Goal: Transaction & Acquisition: Purchase product/service

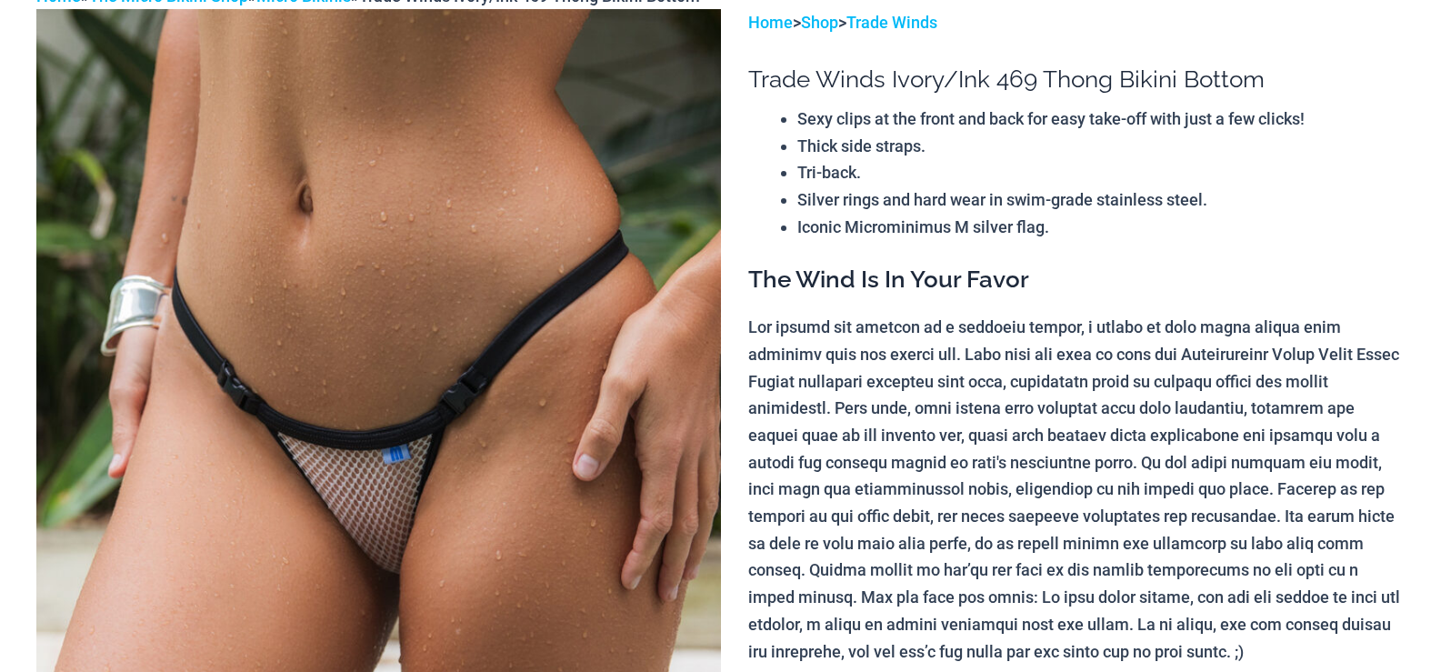
scroll to position [182, 0]
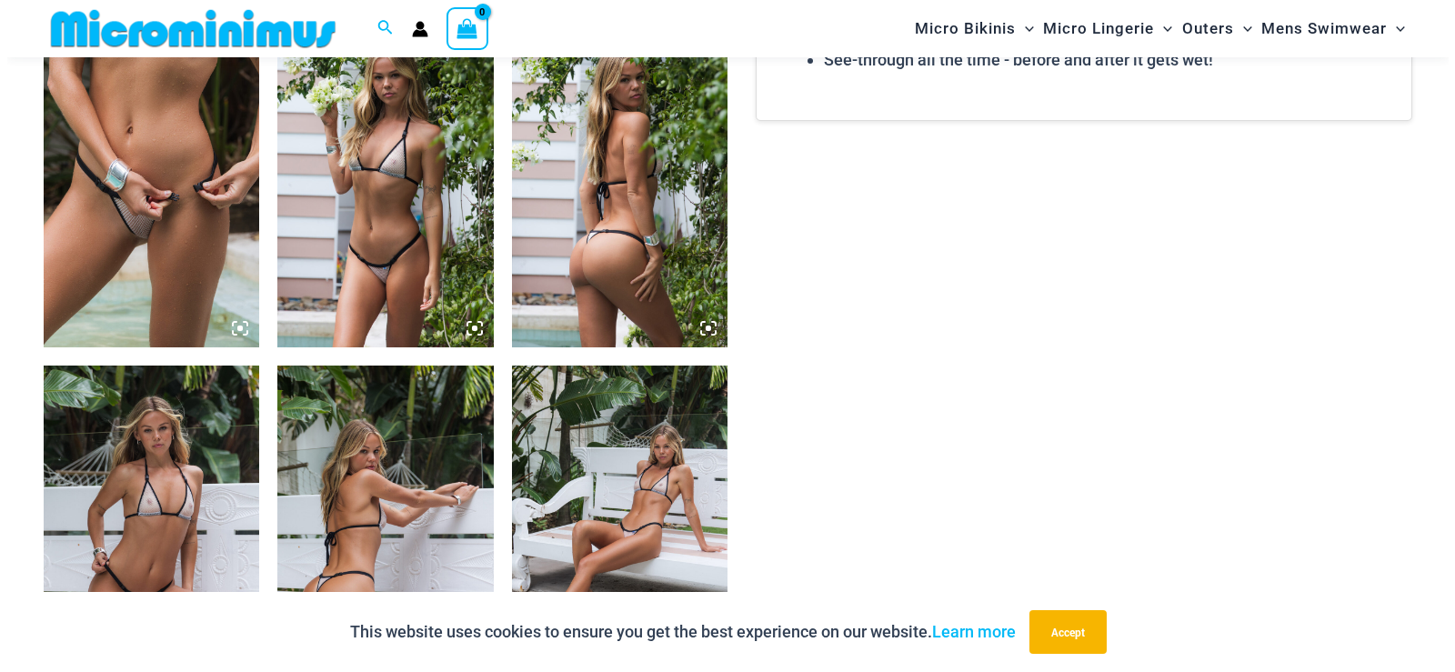
scroll to position [1543, 0]
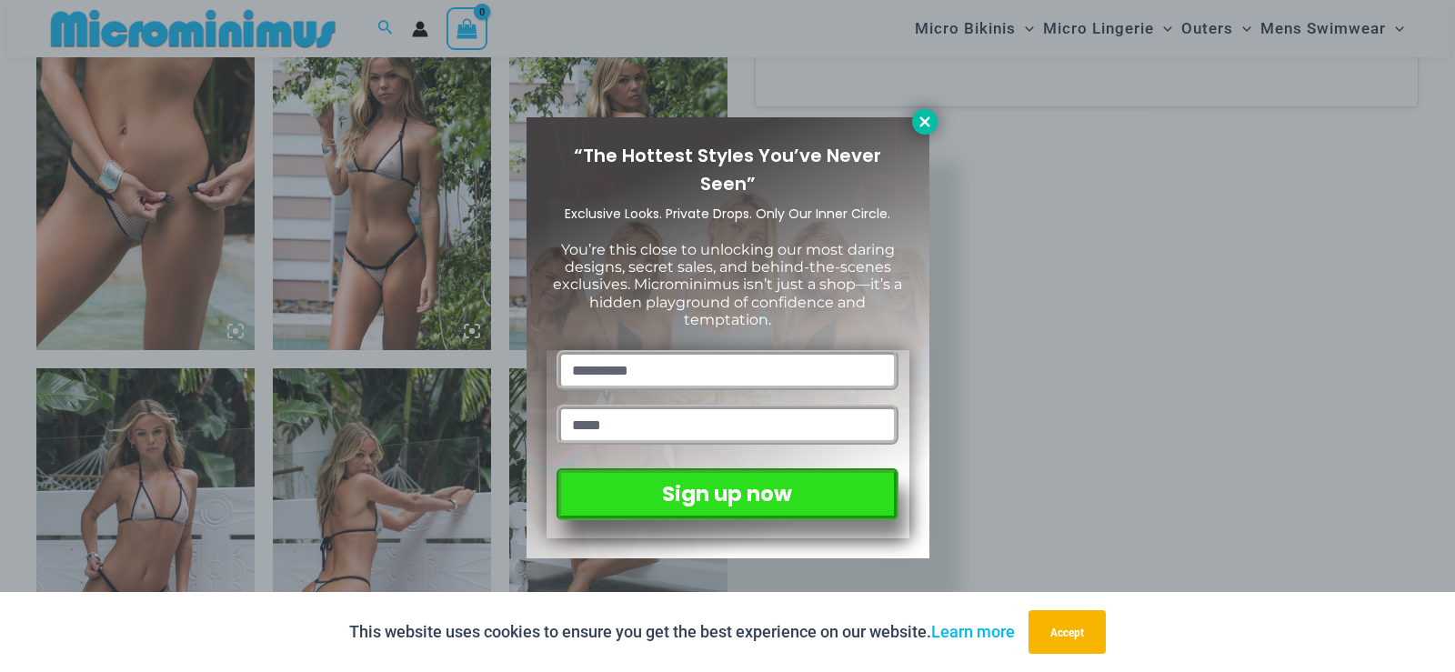
click at [925, 121] on icon at bounding box center [924, 122] width 16 height 16
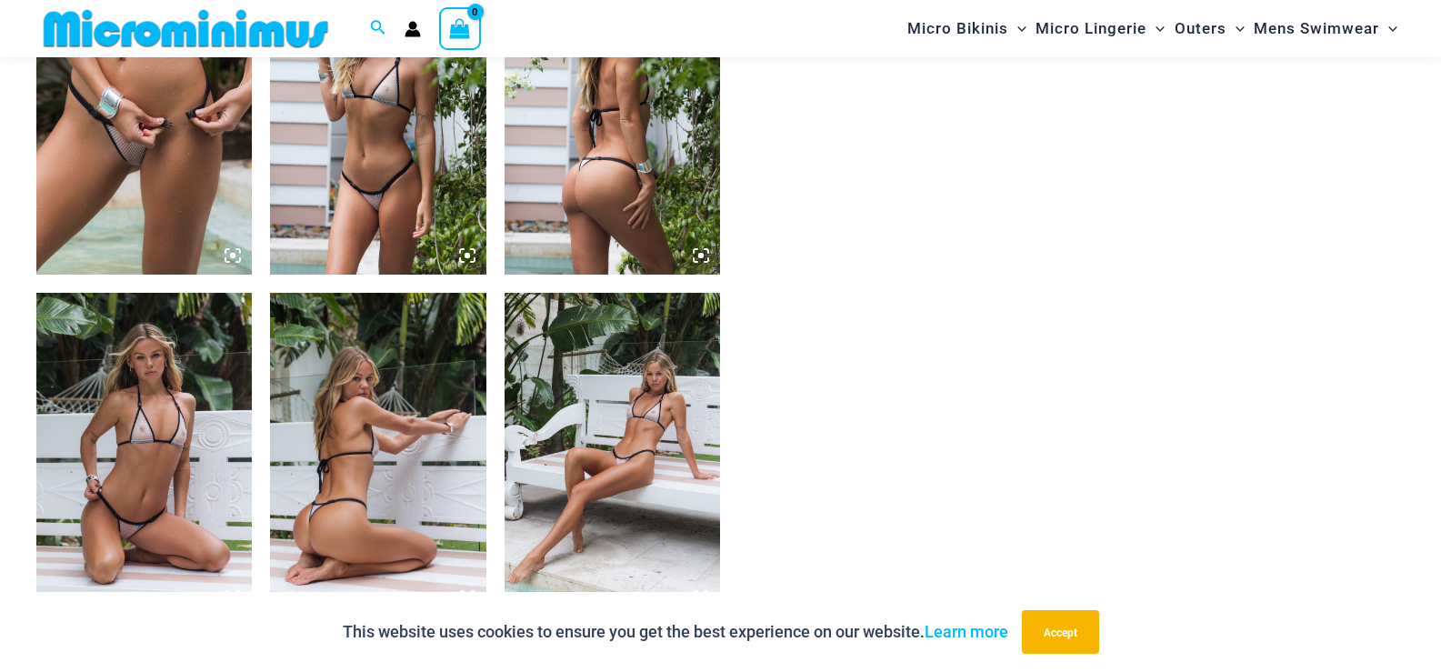
scroll to position [1711, 0]
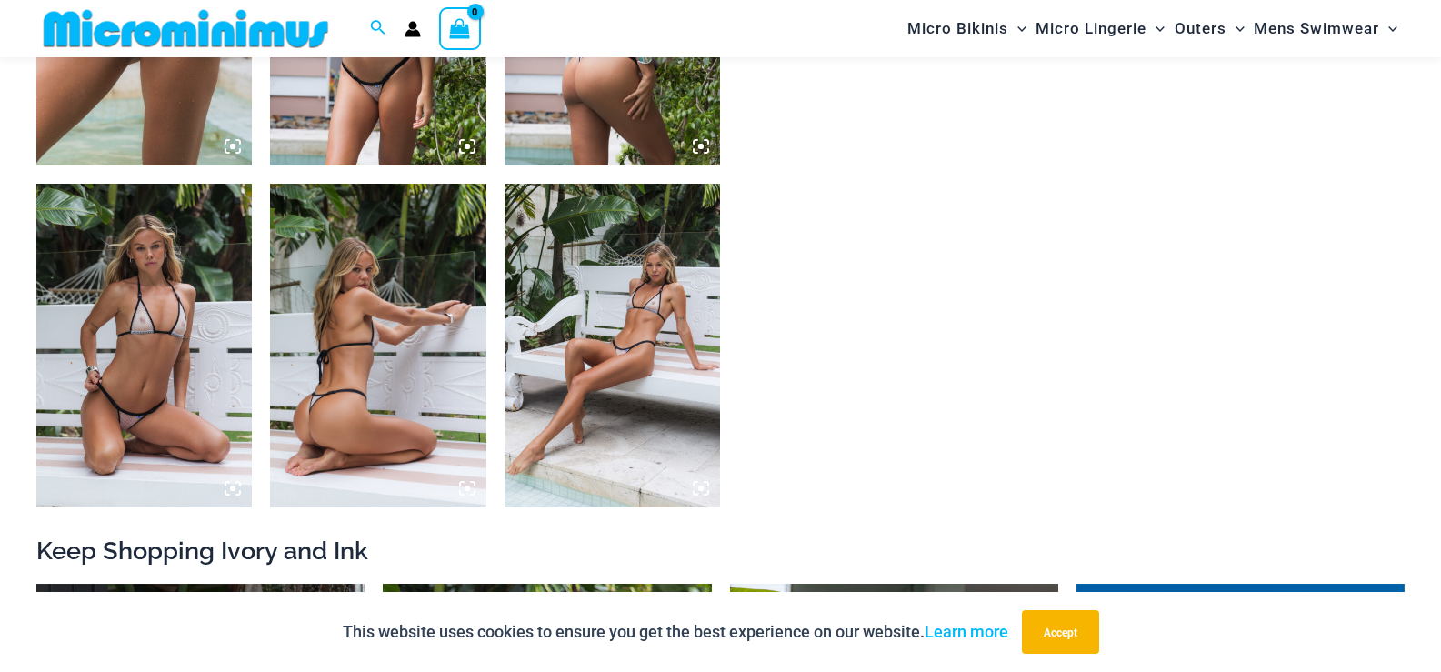
click at [639, 346] on img at bounding box center [612, 346] width 215 height 324
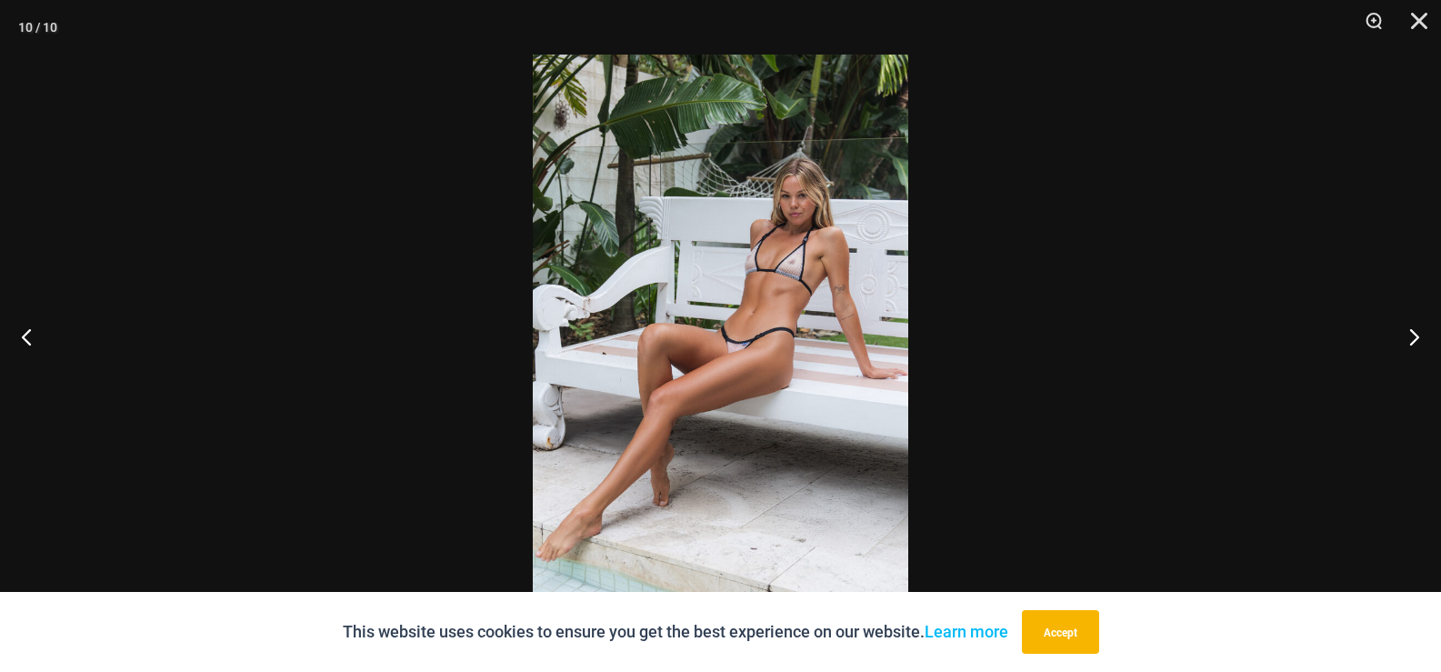
click at [793, 268] on img at bounding box center [720, 336] width 375 height 563
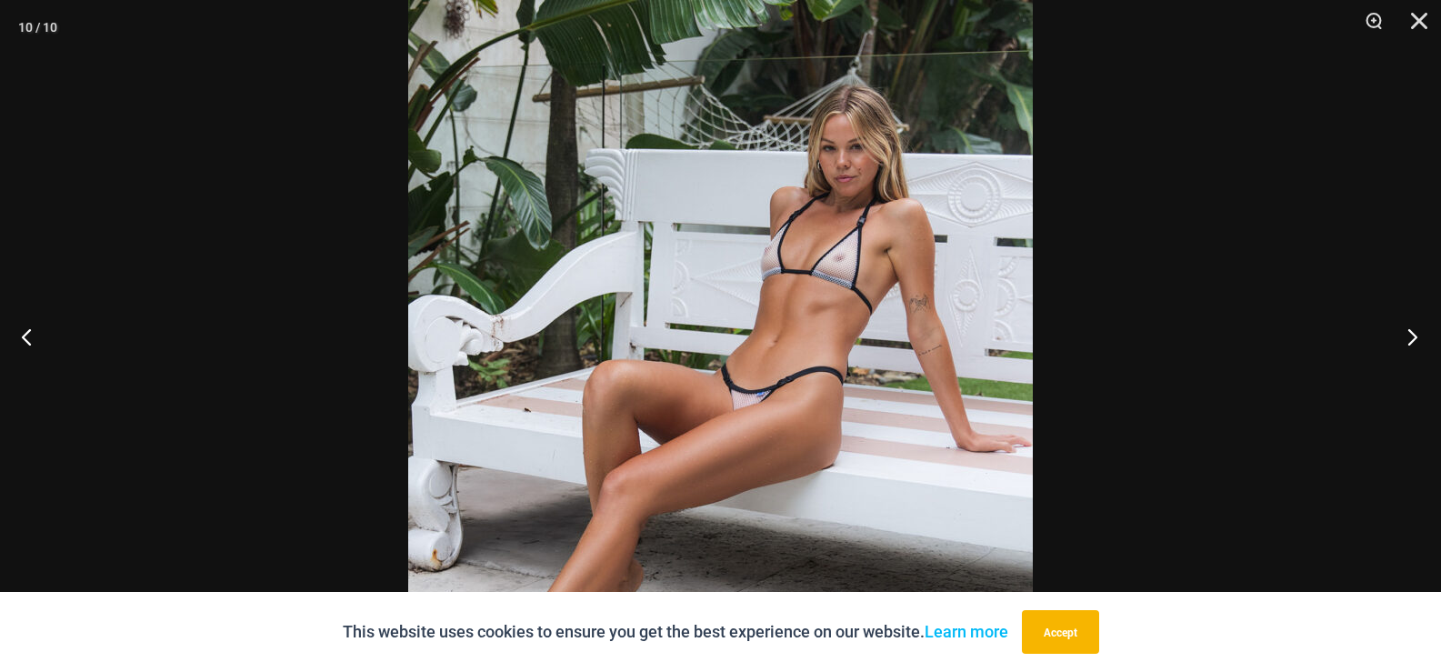
click at [1413, 332] on button "Next" at bounding box center [1407, 336] width 68 height 91
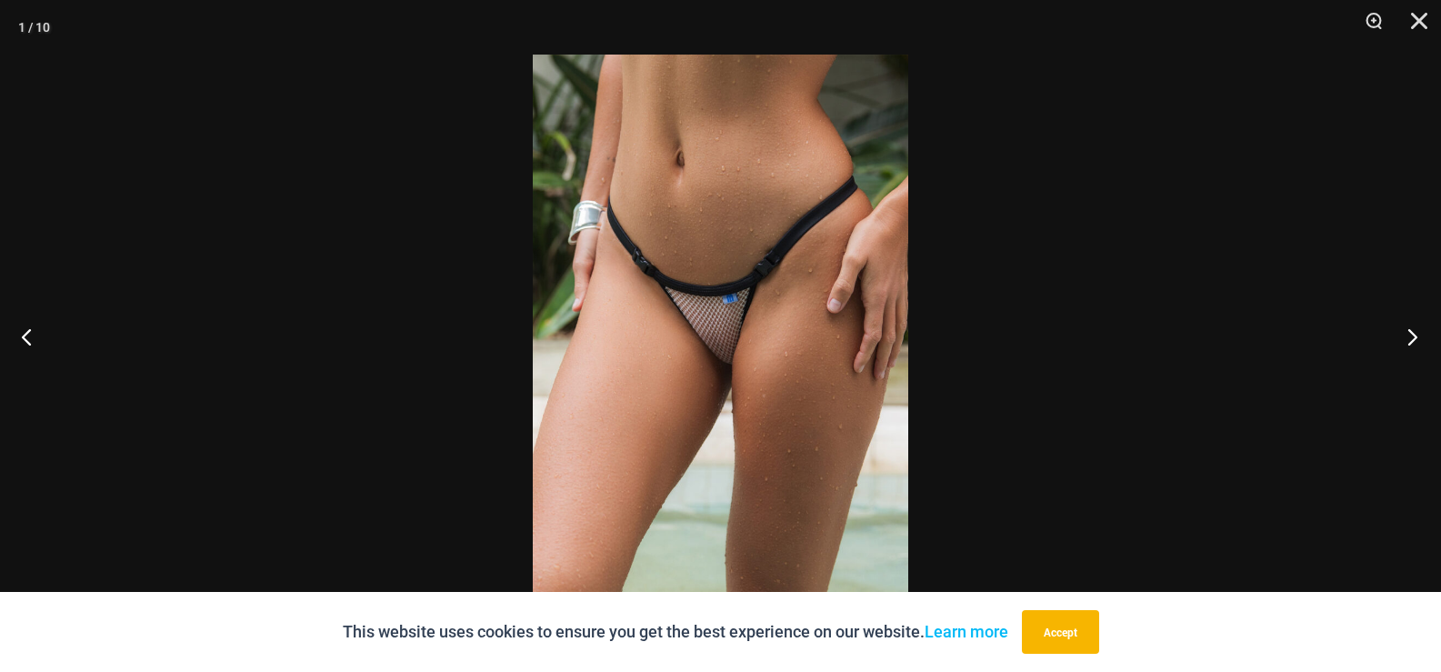
click at [1413, 332] on button "Next" at bounding box center [1407, 336] width 68 height 91
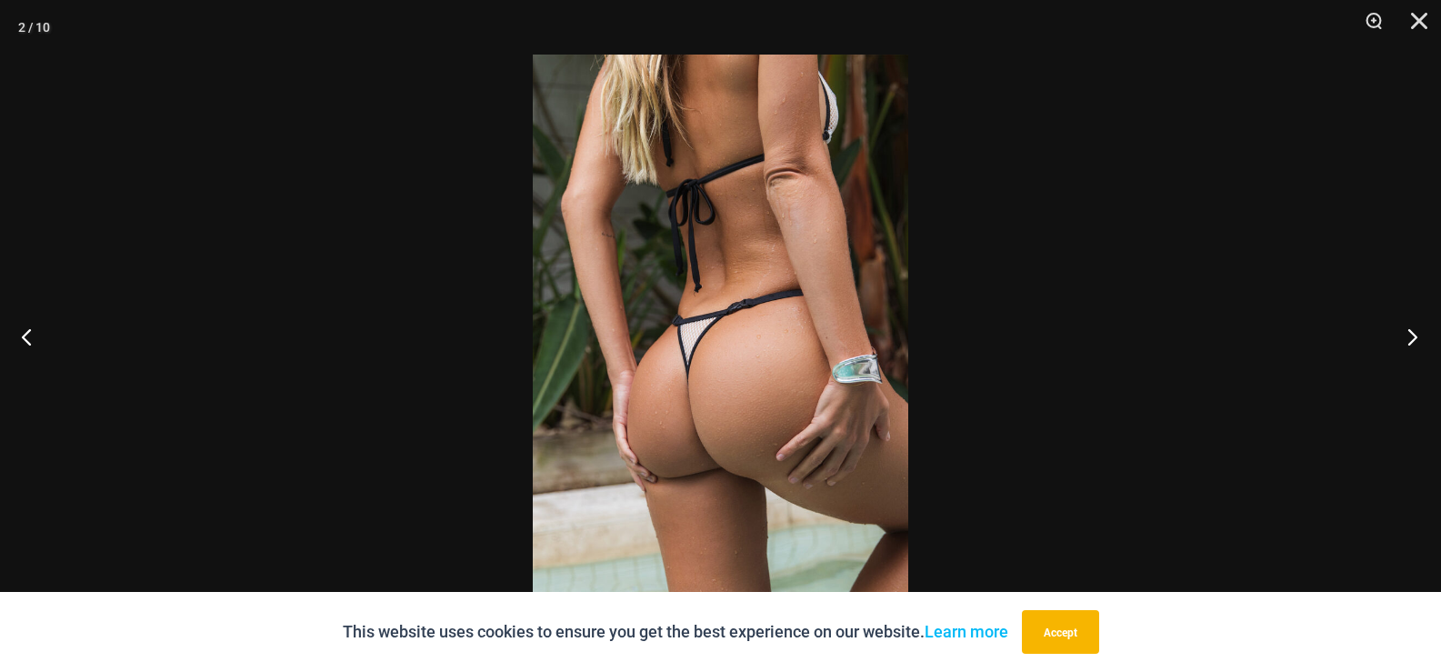
click at [1413, 332] on button "Next" at bounding box center [1407, 336] width 68 height 91
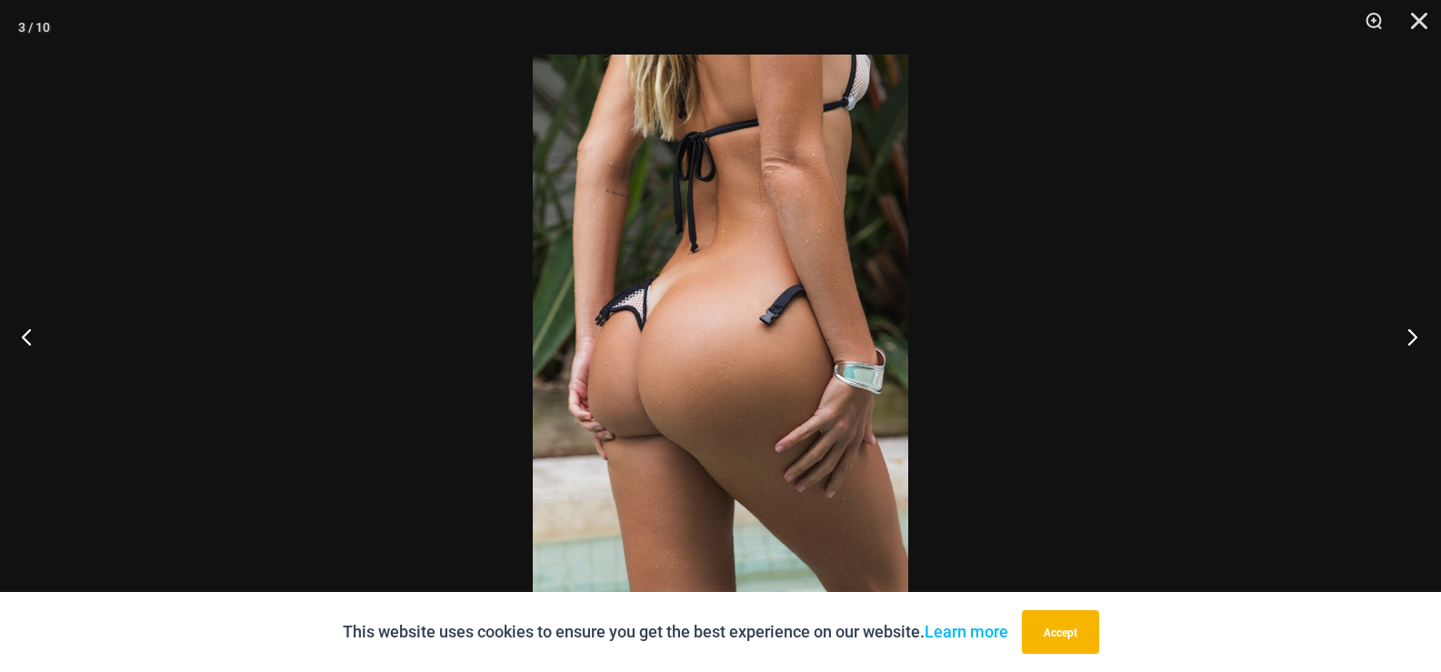
click at [1413, 332] on button "Next" at bounding box center [1407, 336] width 68 height 91
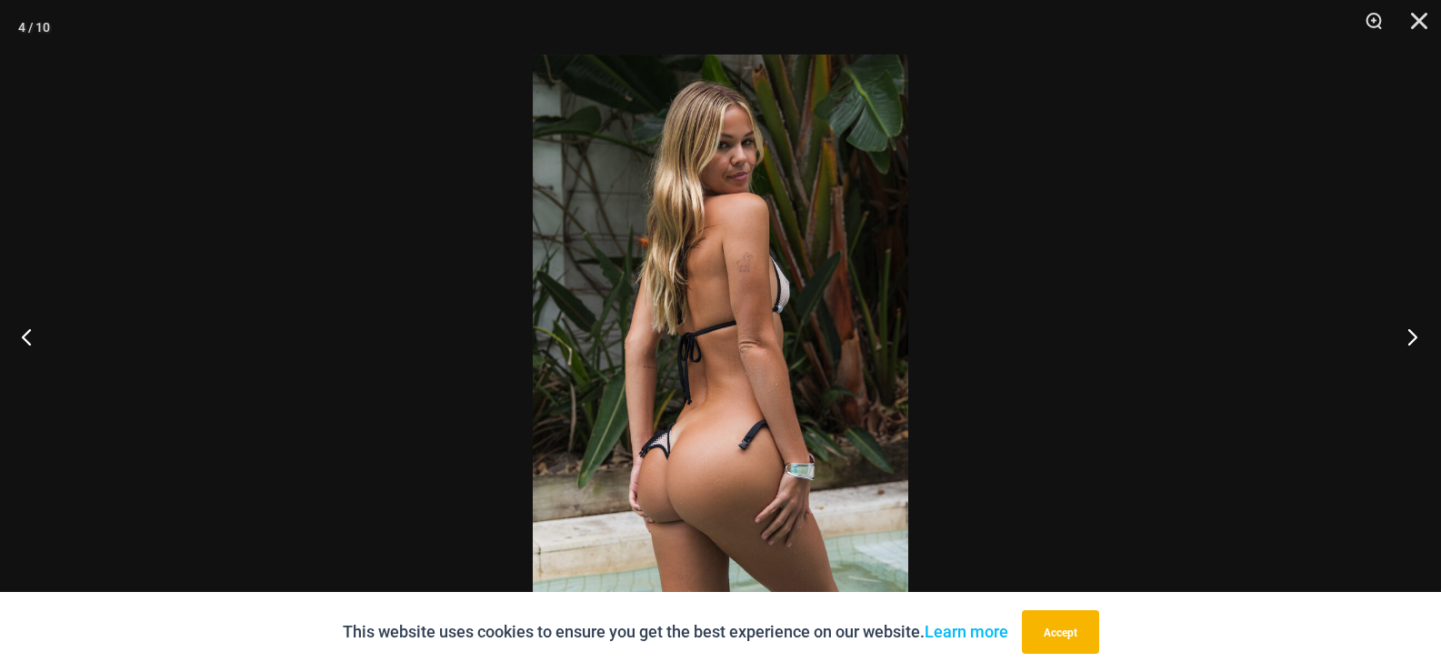
click at [1411, 332] on button "Next" at bounding box center [1407, 336] width 68 height 91
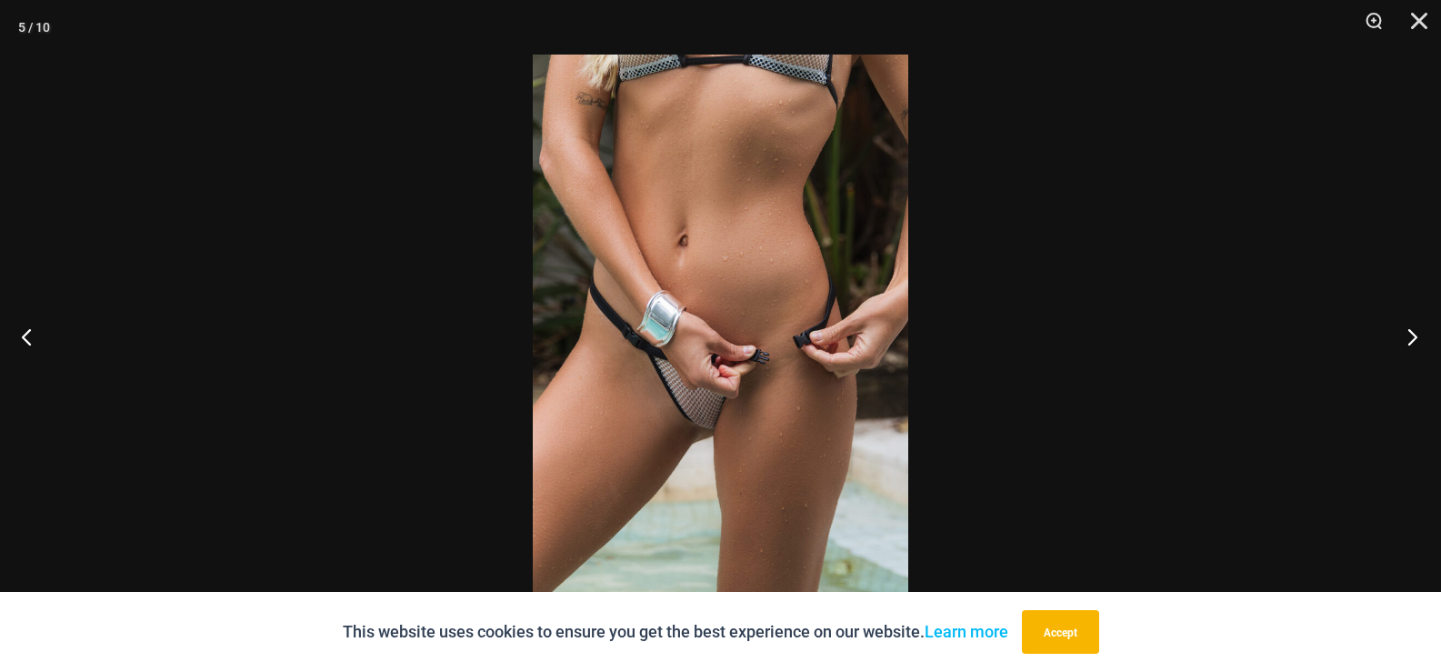
click at [1411, 332] on button "Next" at bounding box center [1407, 336] width 68 height 91
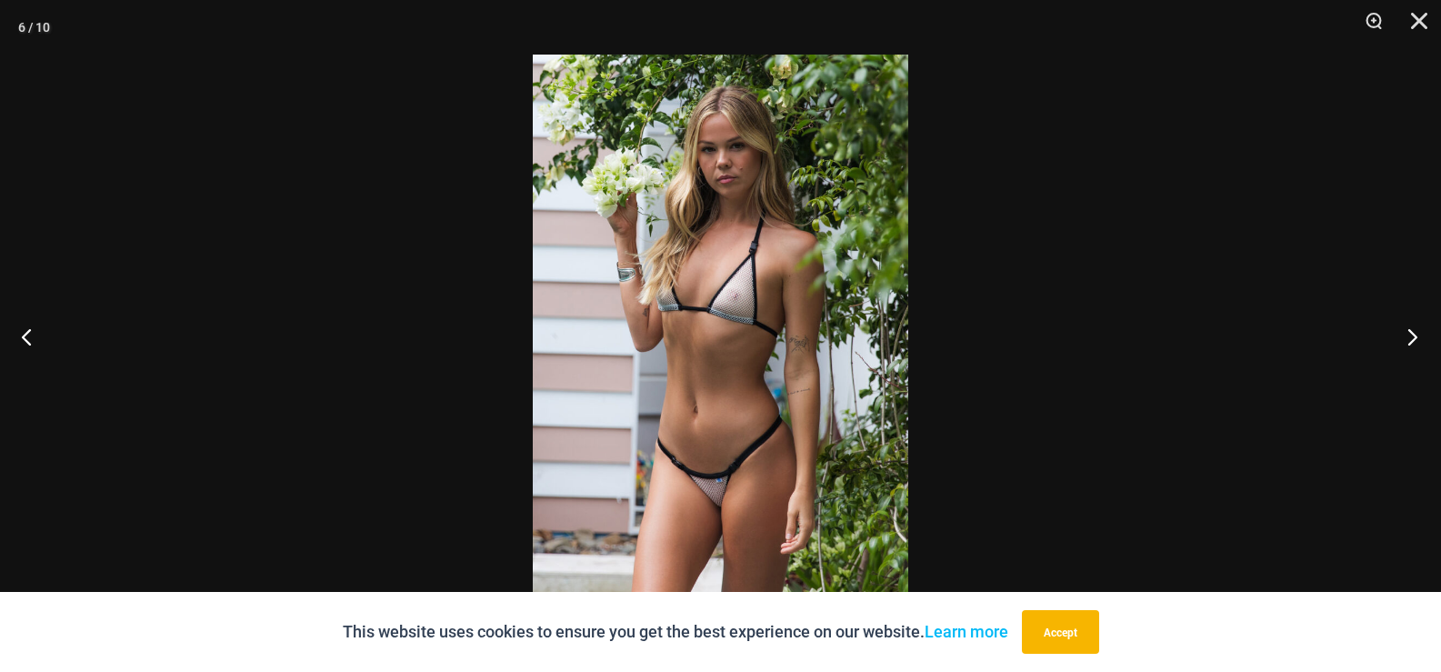
click at [1411, 332] on button "Next" at bounding box center [1407, 336] width 68 height 91
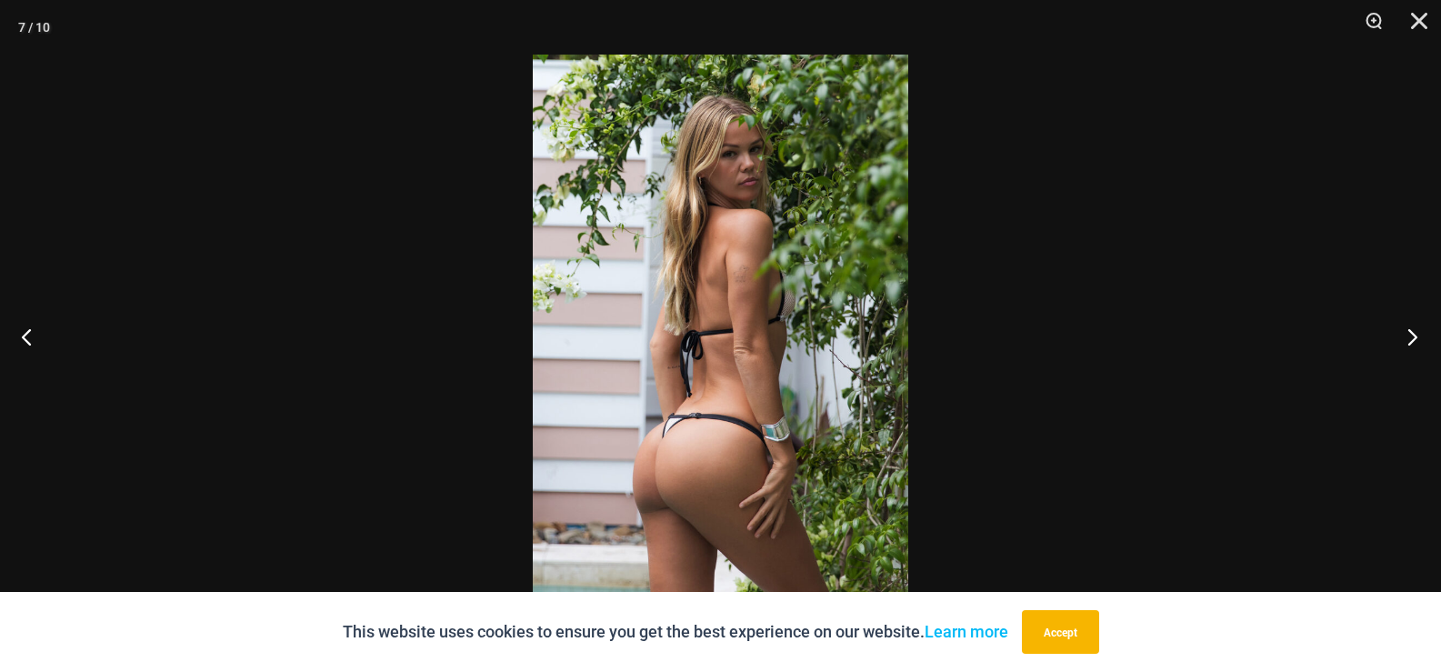
click at [1411, 332] on button "Next" at bounding box center [1407, 336] width 68 height 91
